Goal: Information Seeking & Learning: Learn about a topic

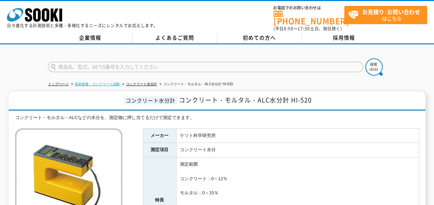
click at [109, 82] on link "鉄筋探査・コンクリート試験" at bounding box center [97, 84] width 45 height 4
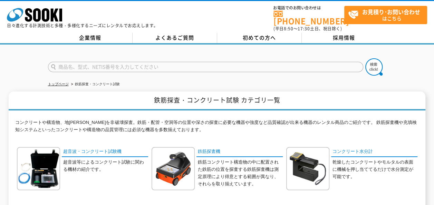
click at [125, 64] on input "text" at bounding box center [205, 67] width 315 height 10
type input "がんすいけい"
click at [365, 58] on button at bounding box center [373, 66] width 17 height 17
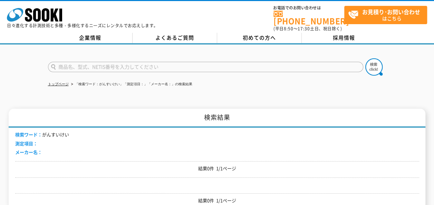
click at [103, 65] on input "text" at bounding box center [205, 67] width 315 height 10
type input "水分計"
click at [369, 63] on img at bounding box center [373, 66] width 17 height 17
